Goal: Task Accomplishment & Management: Use online tool/utility

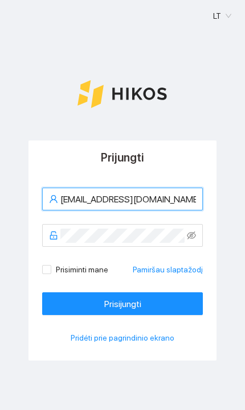
type input "[EMAIL_ADDRESS][DOMAIN_NAME]"
click at [122, 304] on button "Prisijungti" at bounding box center [122, 304] width 161 height 23
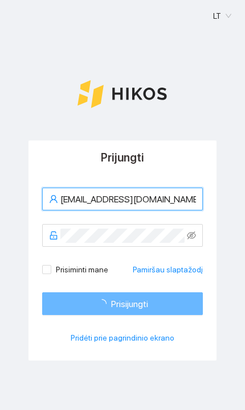
click at [172, 302] on button "Prisijungti" at bounding box center [122, 304] width 161 height 23
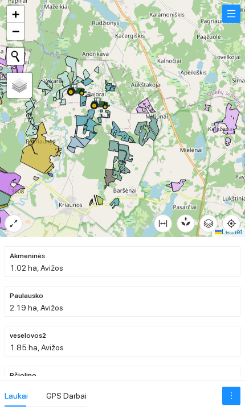
click at [101, 108] on icon at bounding box center [100, 103] width 20 height 13
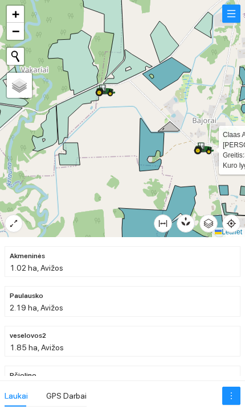
click at [103, 89] on icon at bounding box center [103, 88] width 6 height 7
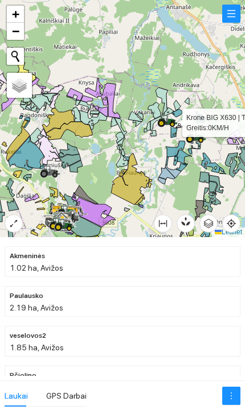
click at [48, 171] on icon at bounding box center [48, 169] width 6 height 7
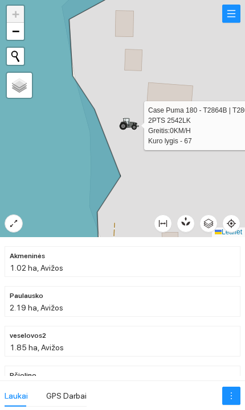
click at [124, 128] on icon at bounding box center [122, 126] width 3 height 3
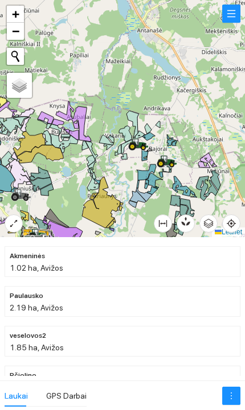
click at [133, 128] on div at bounding box center [122, 118] width 245 height 237
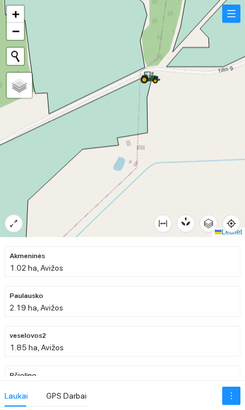
click at [146, 78] on icon at bounding box center [144, 79] width 5 height 5
